Goal: Information Seeking & Learning: Learn about a topic

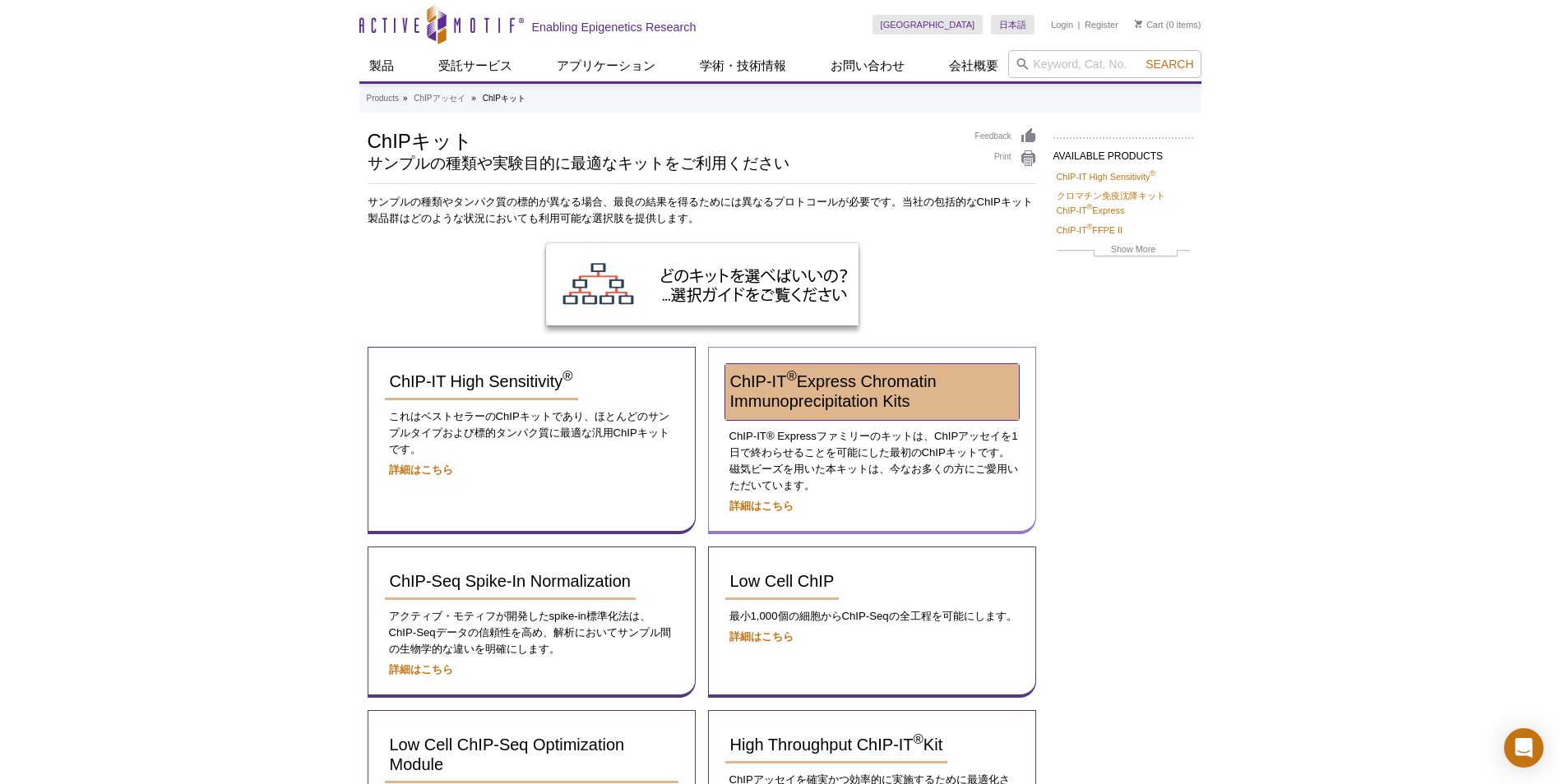
click at [836, 398] on span "ChIP-IT ® Express Chromatin Immunoprecipitation Kits" at bounding box center [833, 391] width 206 height 38
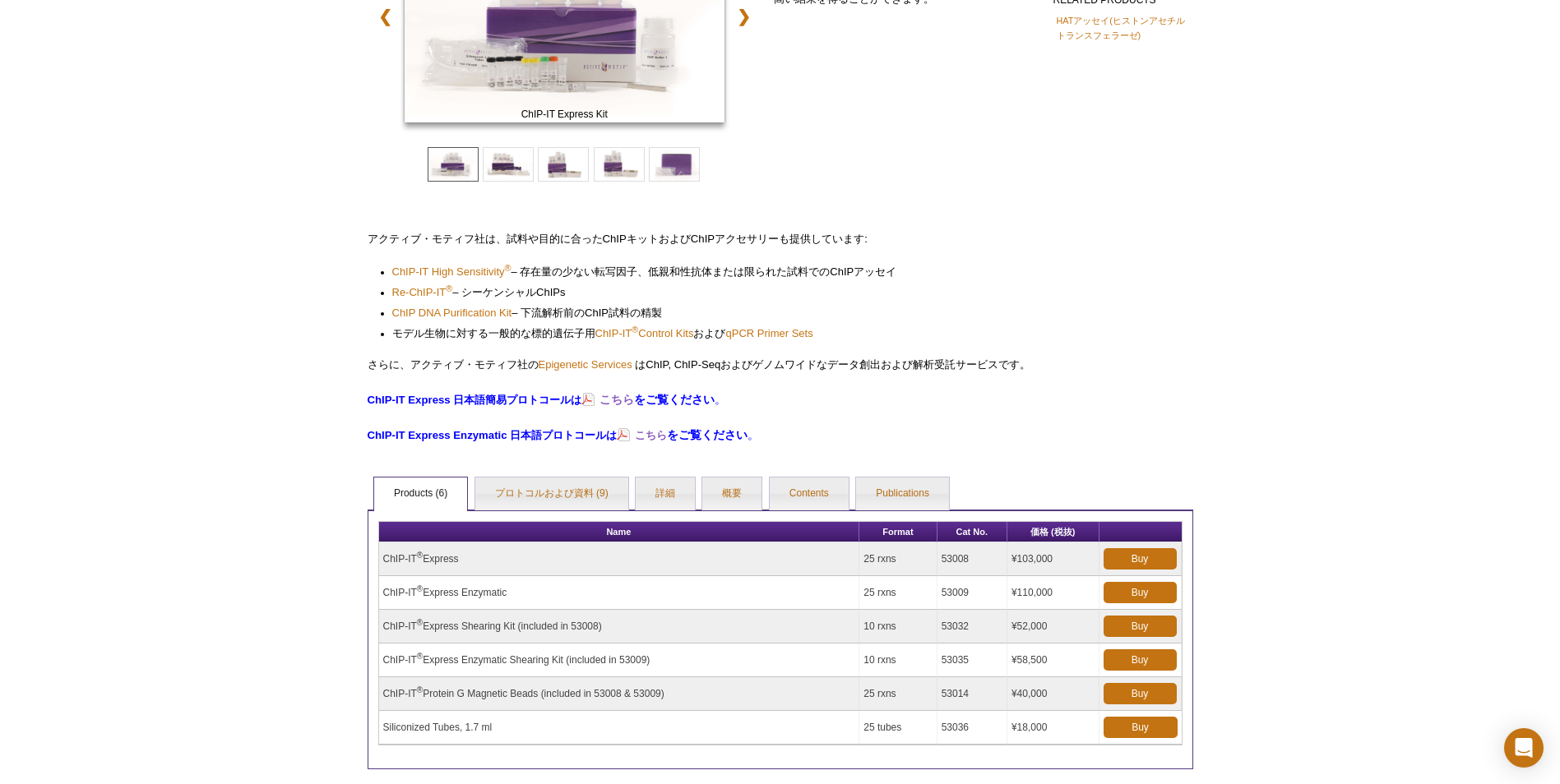
scroll to position [40, 0]
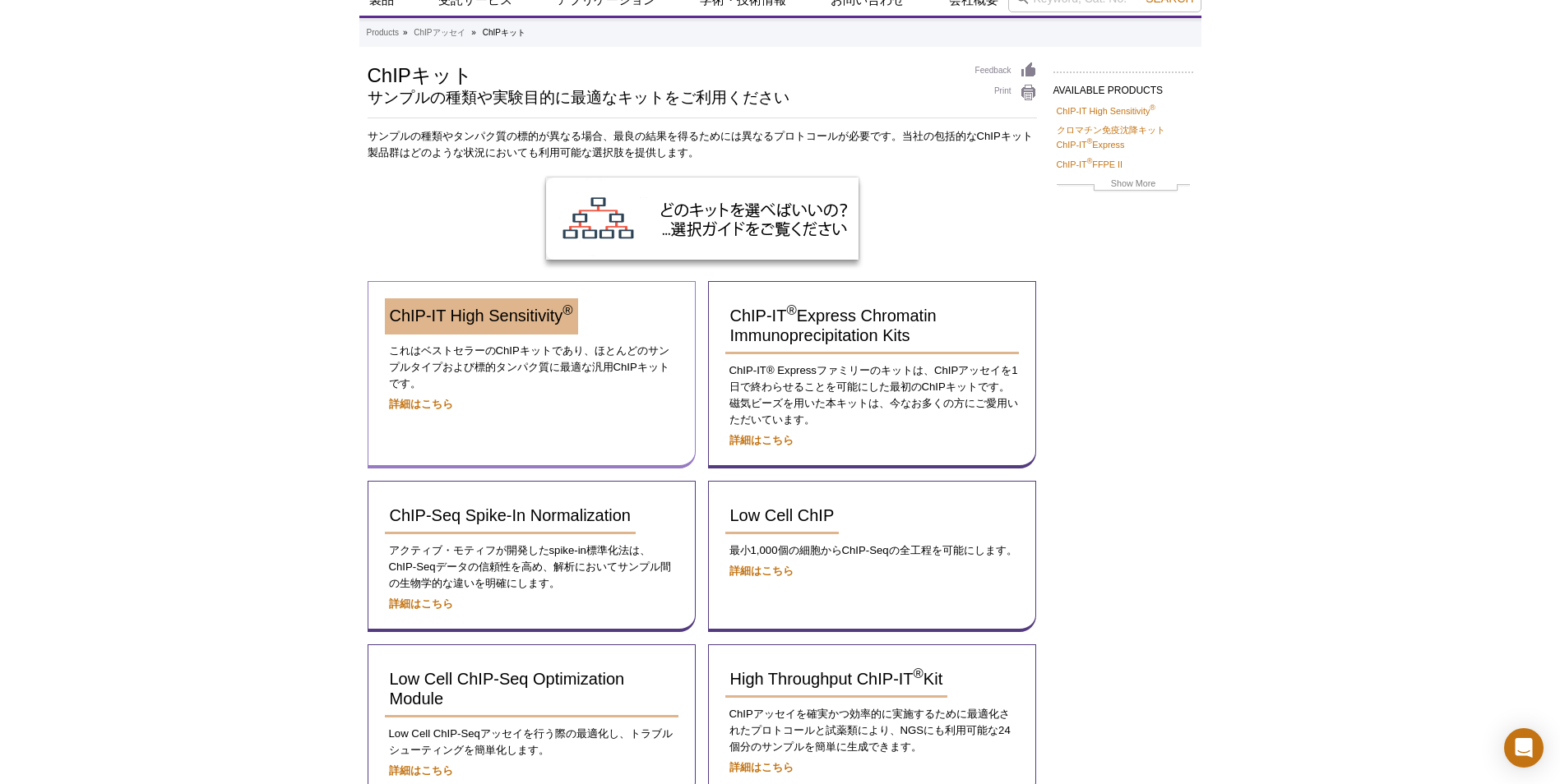
scroll to position [58, 0]
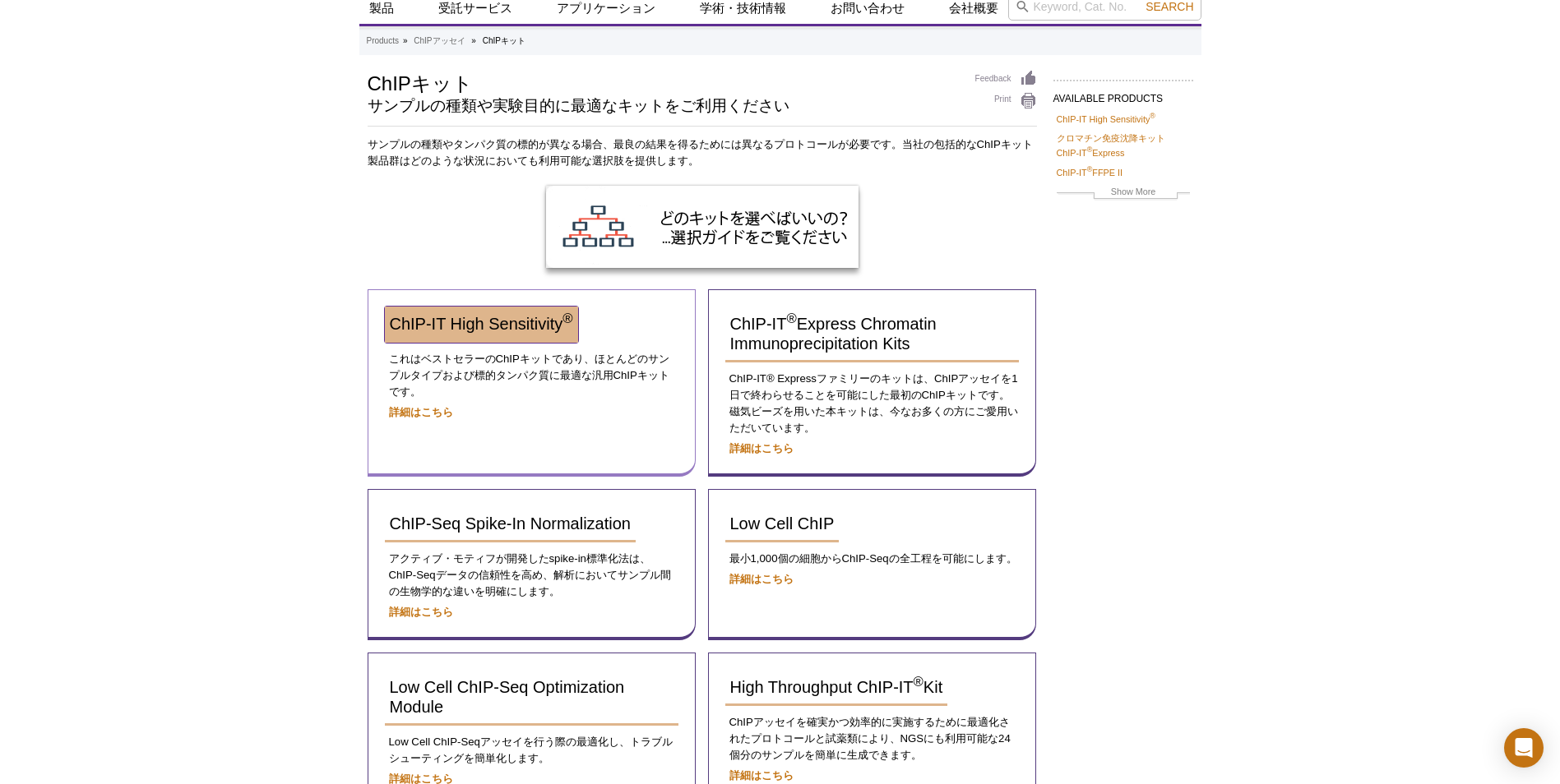
click at [465, 320] on span "ChIP-IT High Sensitivity ®" at bounding box center [482, 324] width 184 height 19
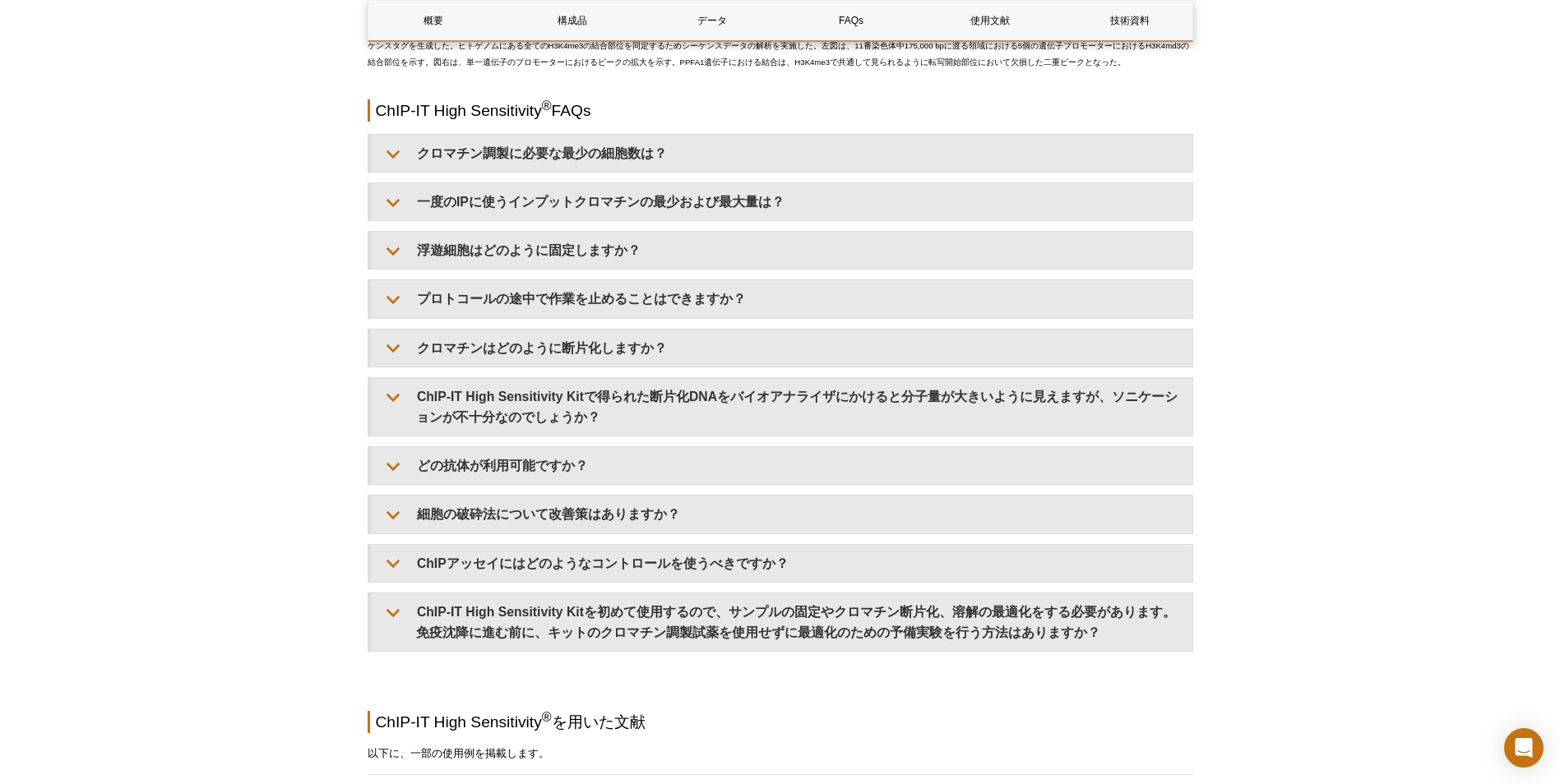
scroll to position [4686, 0]
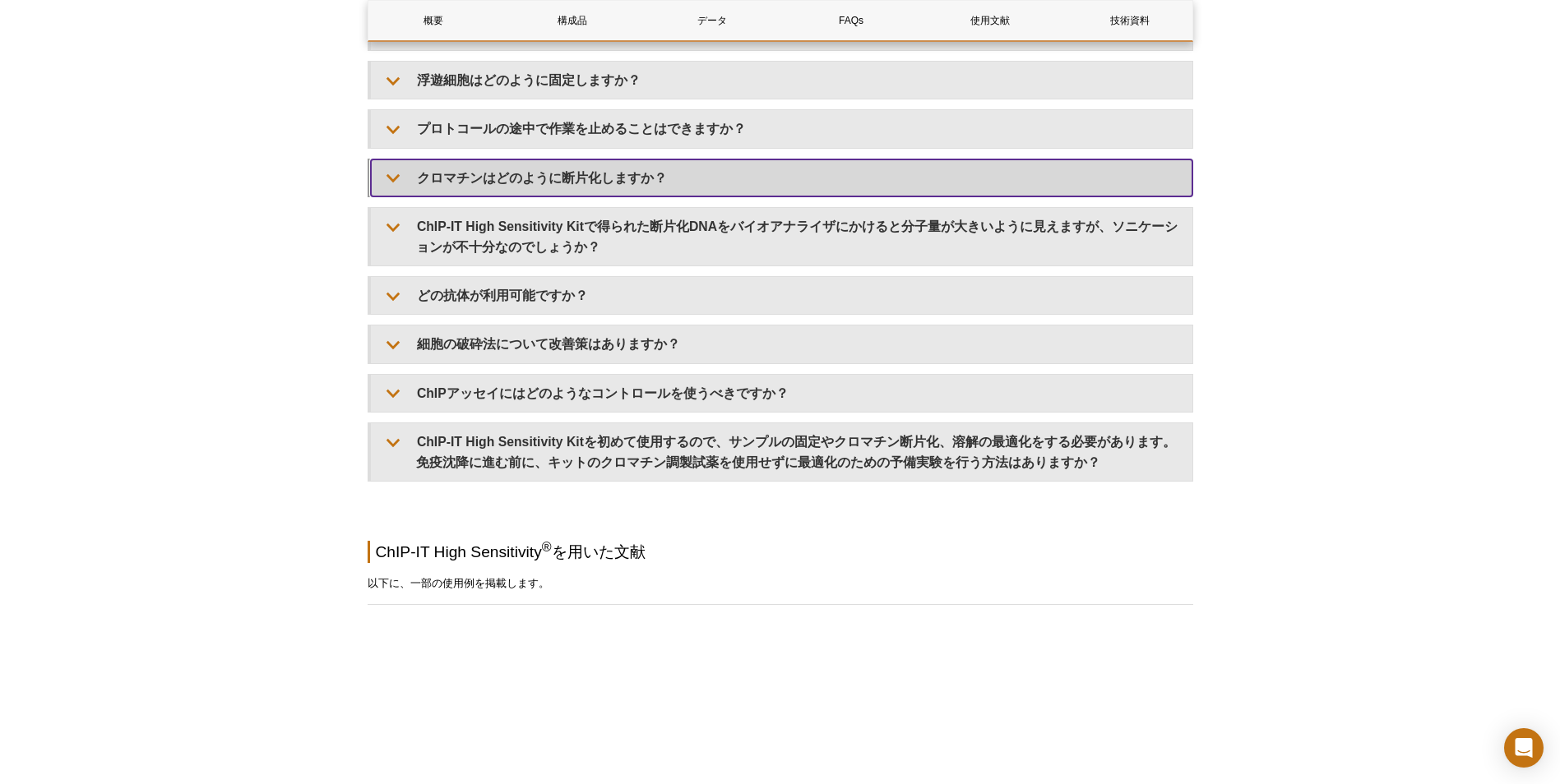
click at [487, 196] on summary "クロマチンはどのように断片化しますか？" at bounding box center [781, 178] width 822 height 37
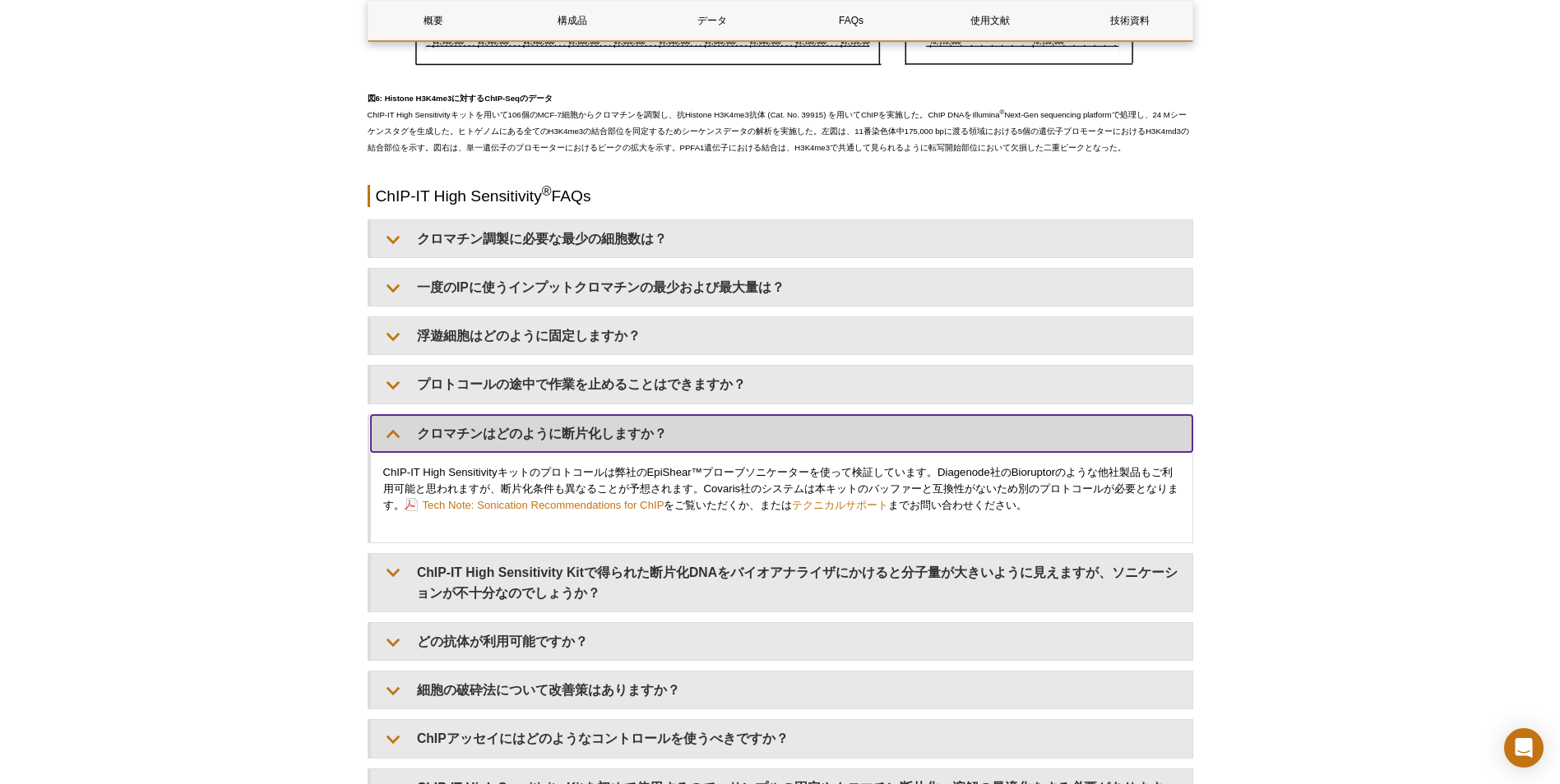
scroll to position [4193, 0]
